Goal: Information Seeking & Learning: Learn about a topic

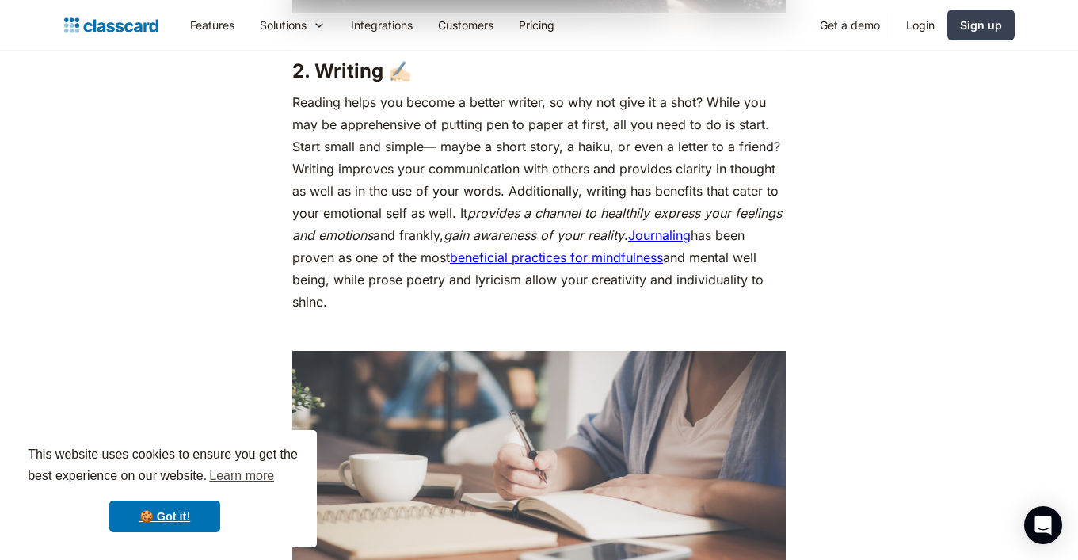
scroll to position [2183, 0]
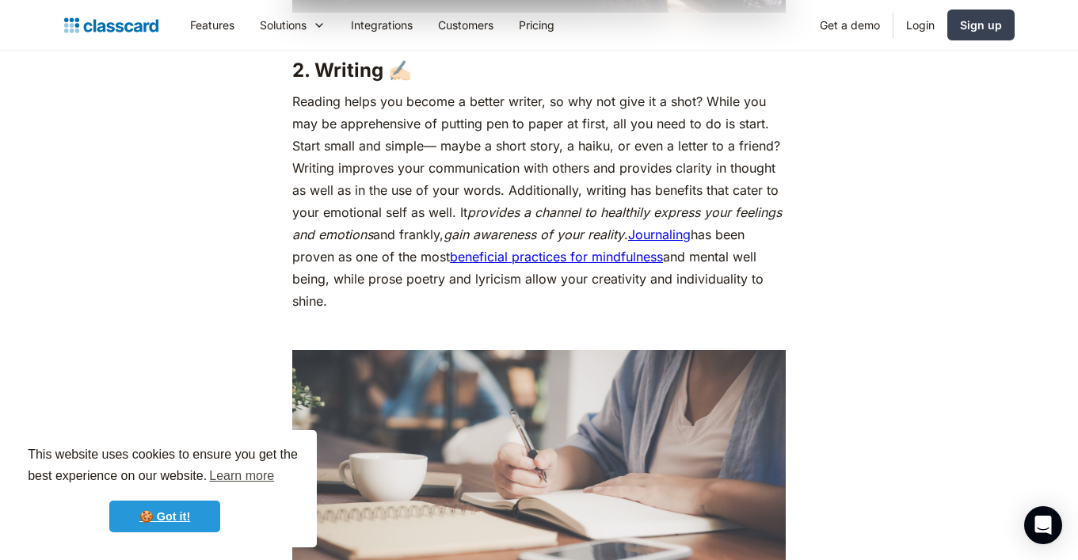
click at [162, 518] on link "🍪 Got it!" at bounding box center [164, 517] width 111 height 32
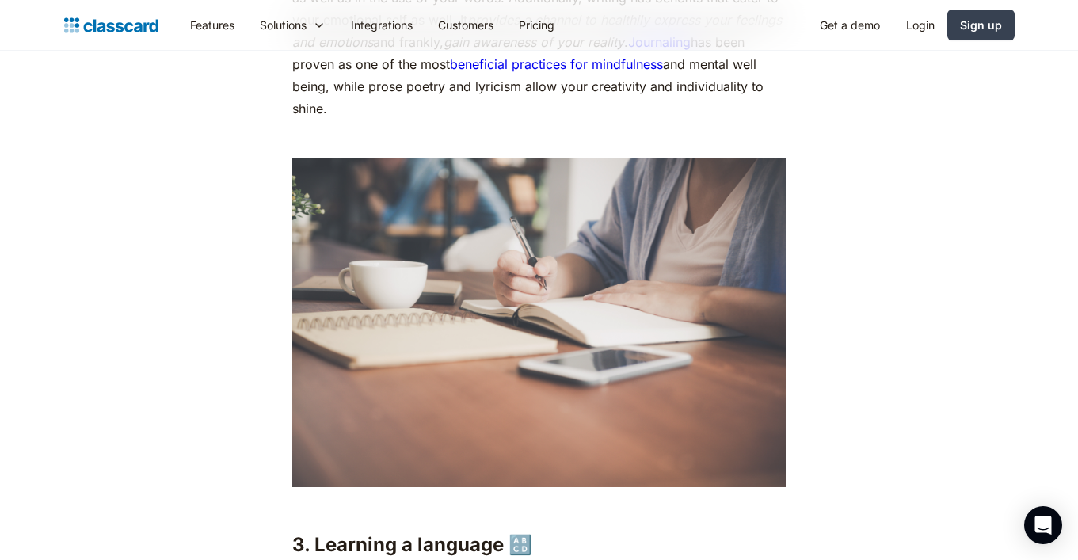
scroll to position [2376, 0]
click at [653, 49] on link "Journaling" at bounding box center [659, 41] width 63 height 16
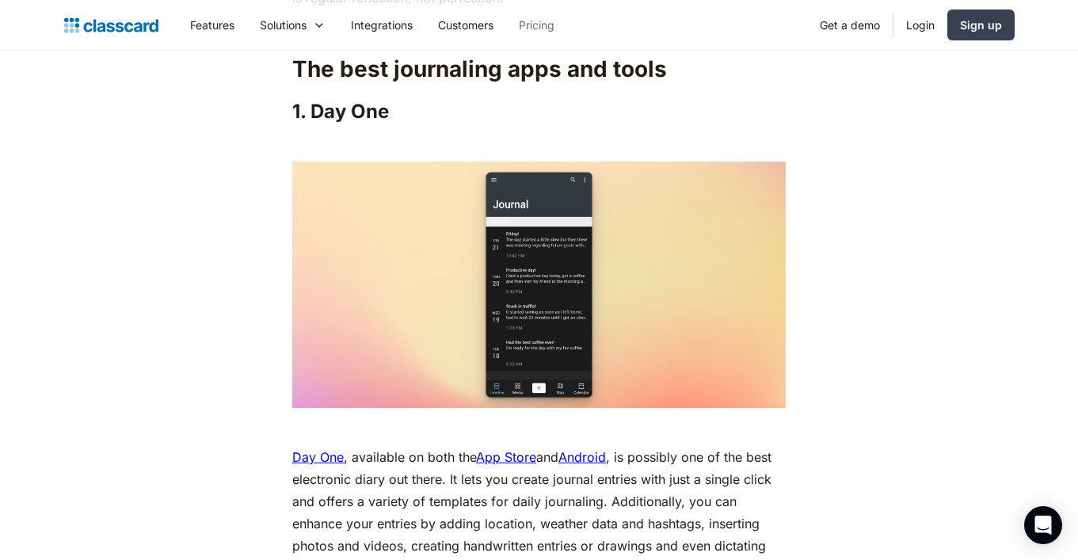
scroll to position [5592, 0]
